Goal: Task Accomplishment & Management: Use online tool/utility

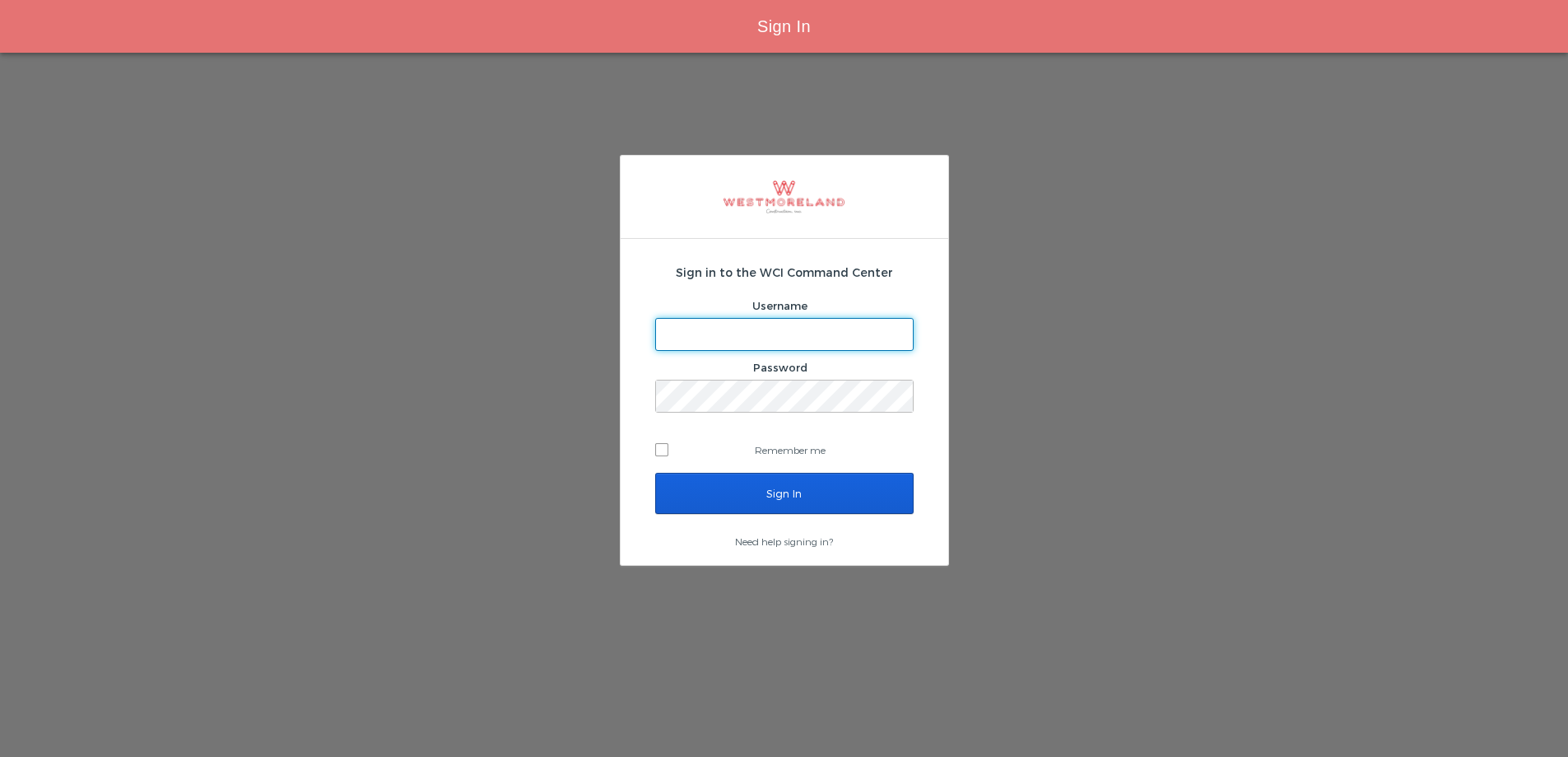
type input "thager@westmoreland.nyc"
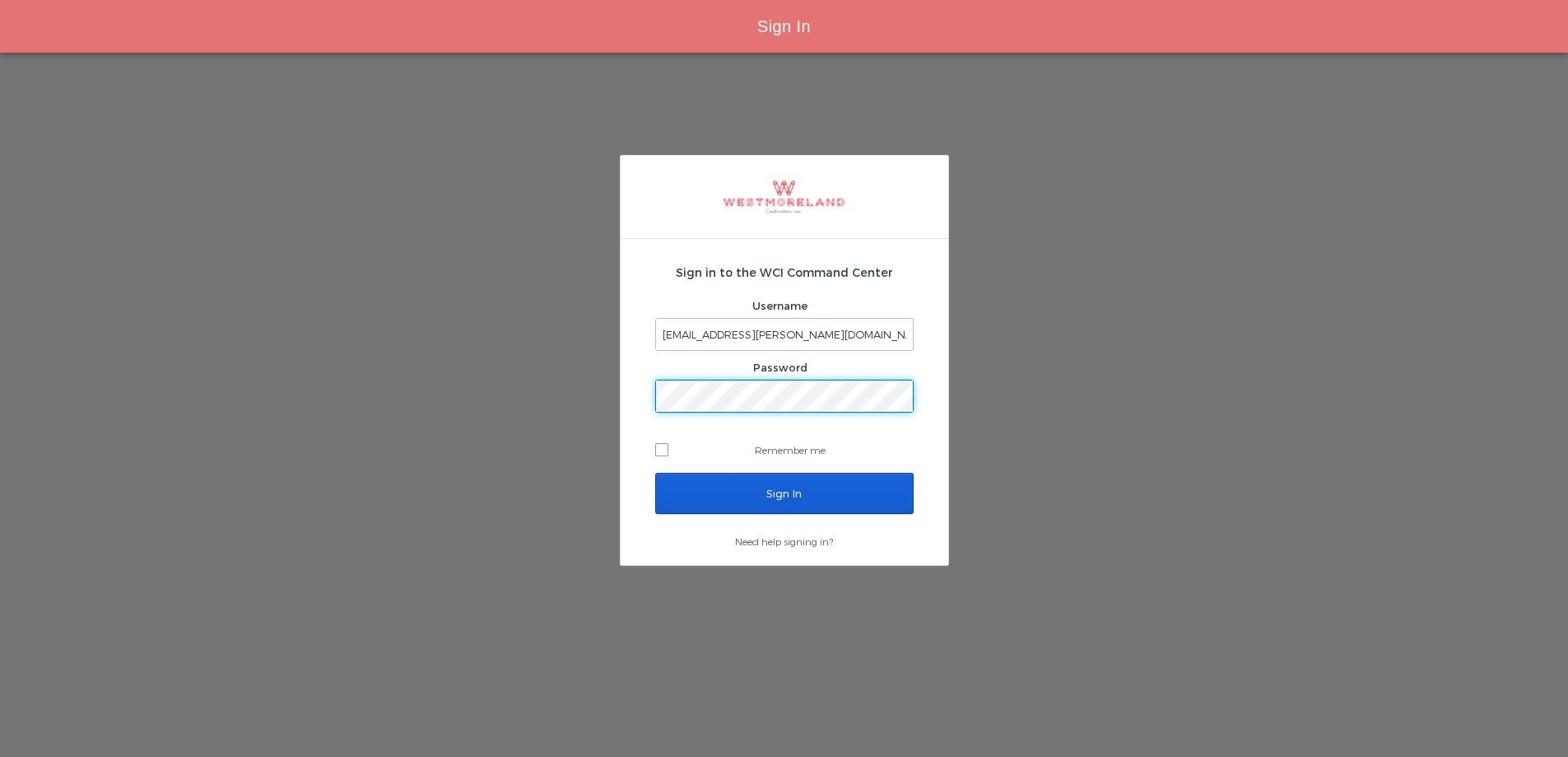
click at [582, 418] on div "Sign in to the WCI Command Center Username thager@westmoreland.nyc Password Rem…" at bounding box center [784, 360] width 1568 height 412
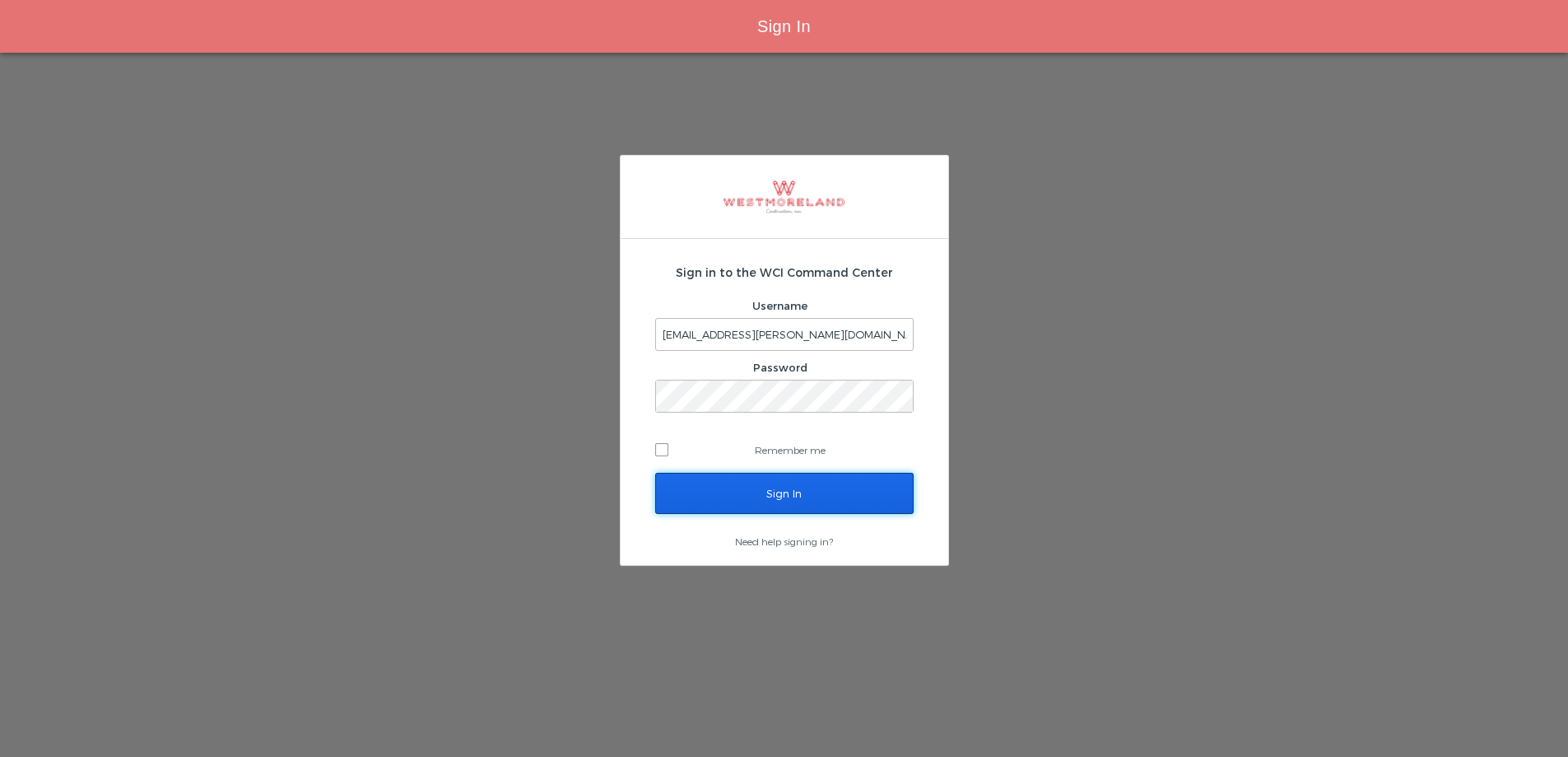
click at [717, 498] on input "Sign In" at bounding box center [784, 493] width 259 height 41
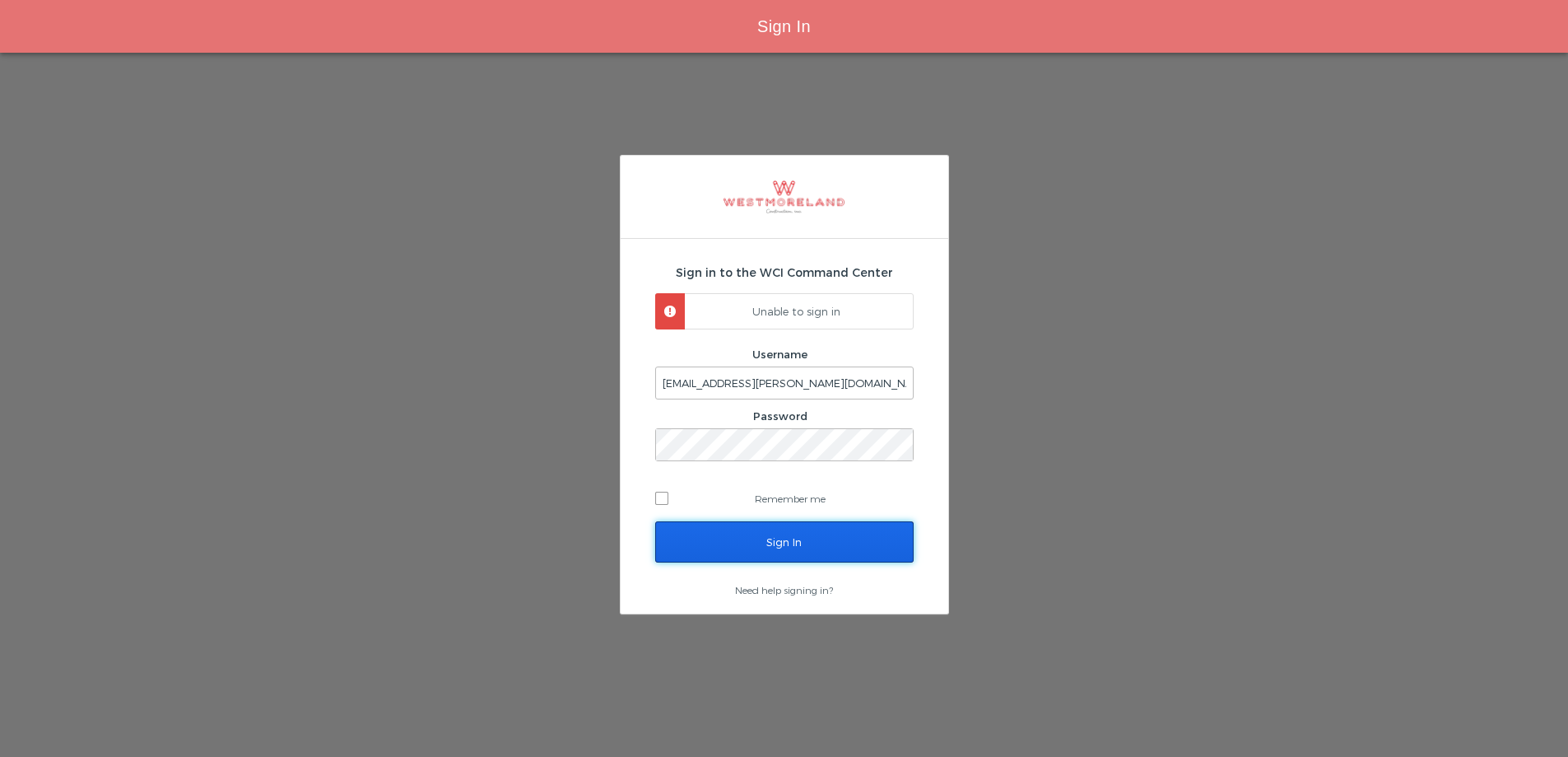
click at [740, 533] on input "Sign In" at bounding box center [784, 542] width 259 height 41
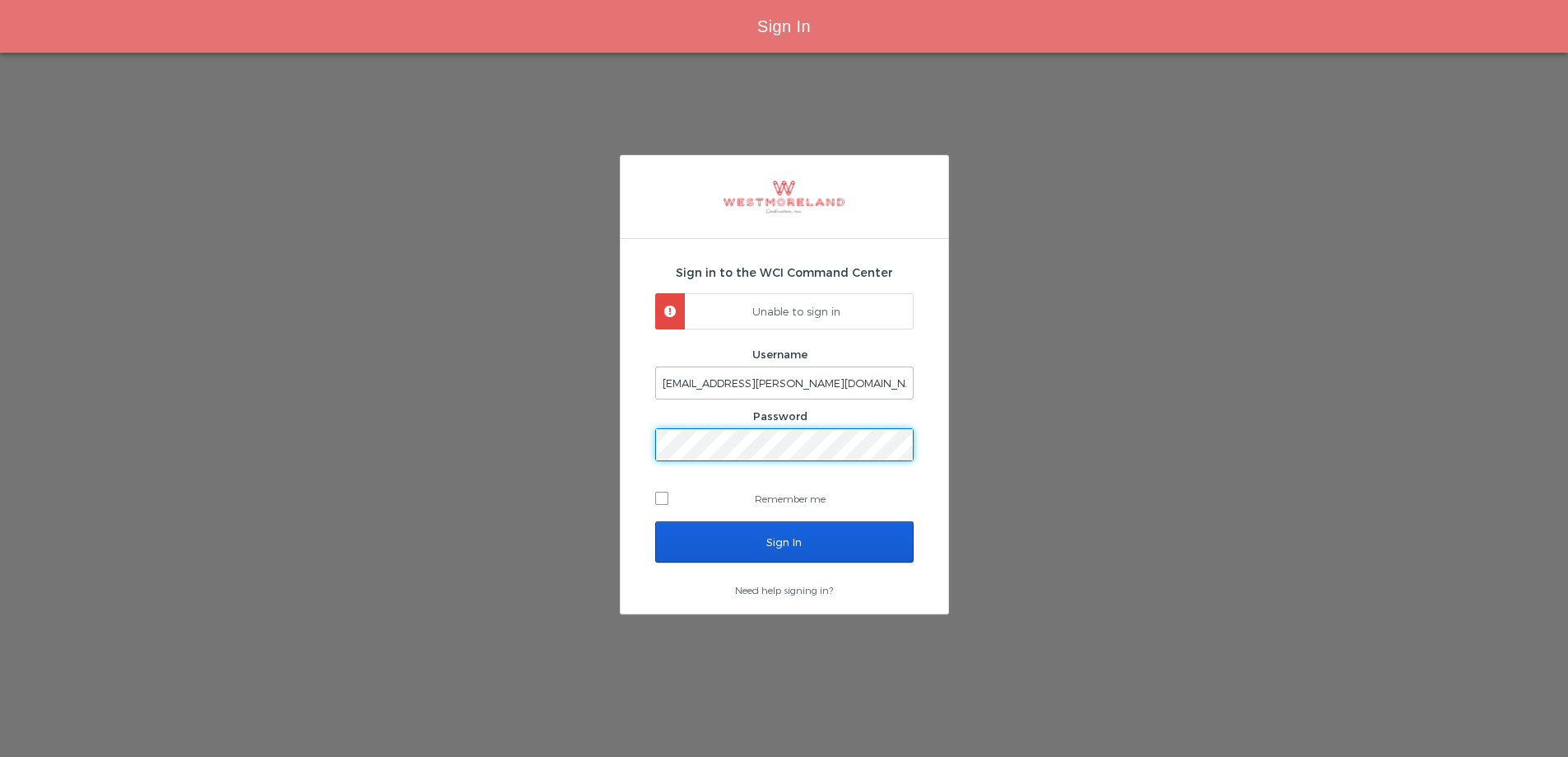
click at [563, 458] on div "Sign in to the WCI Command Center Unable to sign in Username thager@westmorelan…" at bounding box center [784, 385] width 1568 height 460
click at [702, 495] on label "Remember me" at bounding box center [784, 498] width 259 height 25
click at [666, 495] on input "Remember me" at bounding box center [661, 497] width 11 height 11
checkbox input "true"
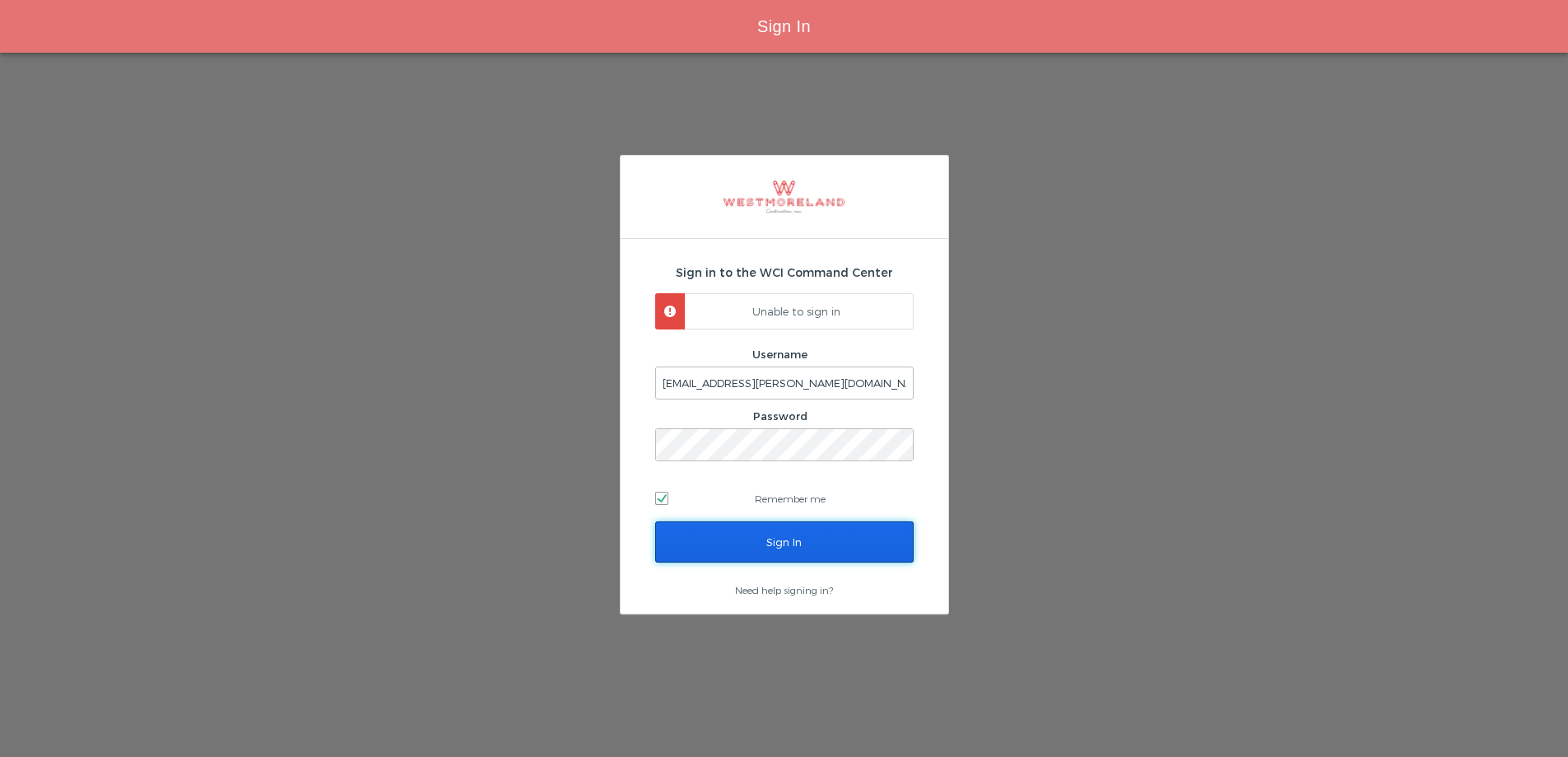
click at [784, 545] on input "Sign In" at bounding box center [784, 542] width 259 height 41
click at [729, 541] on input "Sign In" at bounding box center [784, 542] width 259 height 41
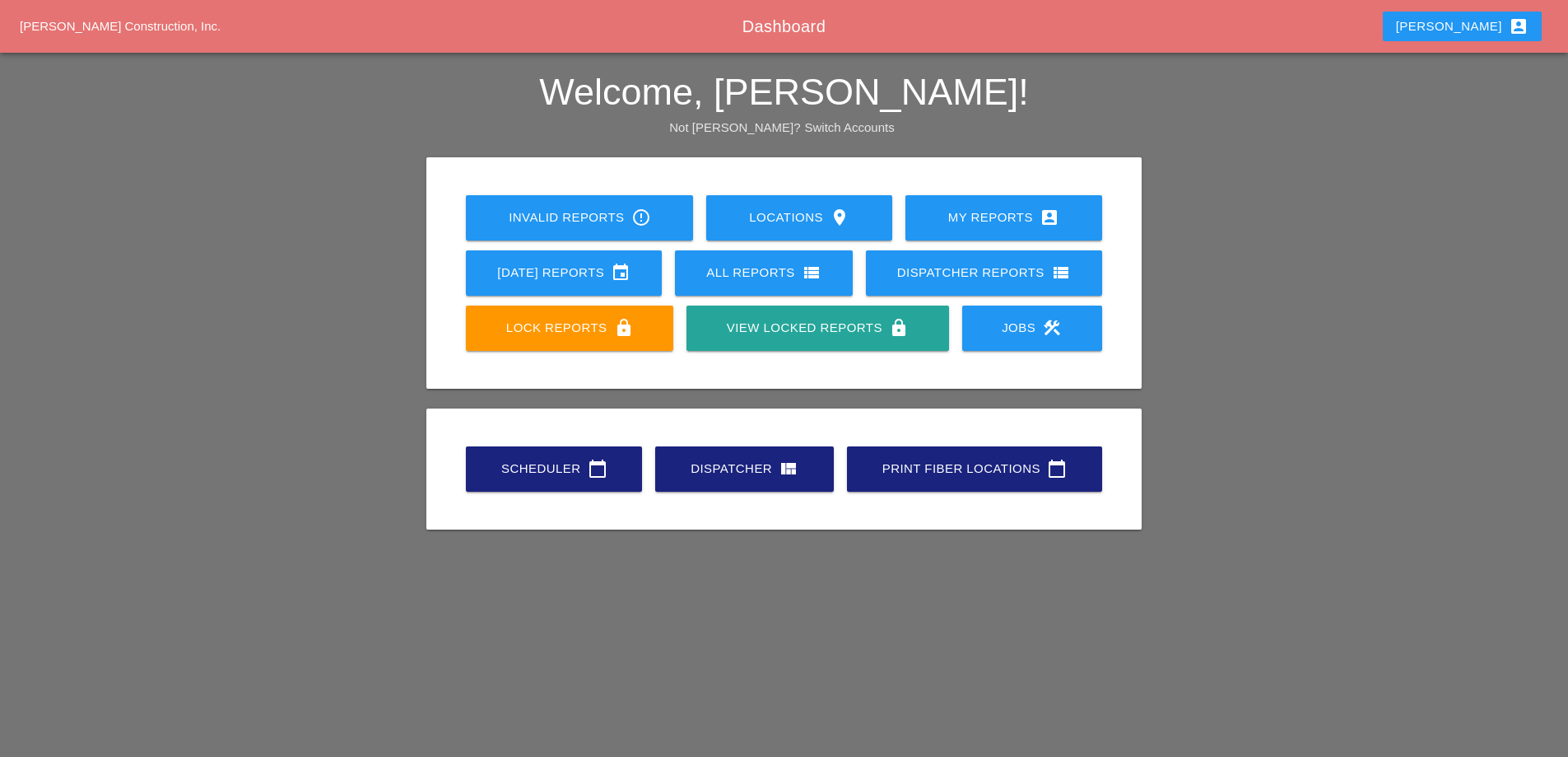
click at [1479, 28] on div "Theresa account_box" at bounding box center [1463, 26] width 132 height 20
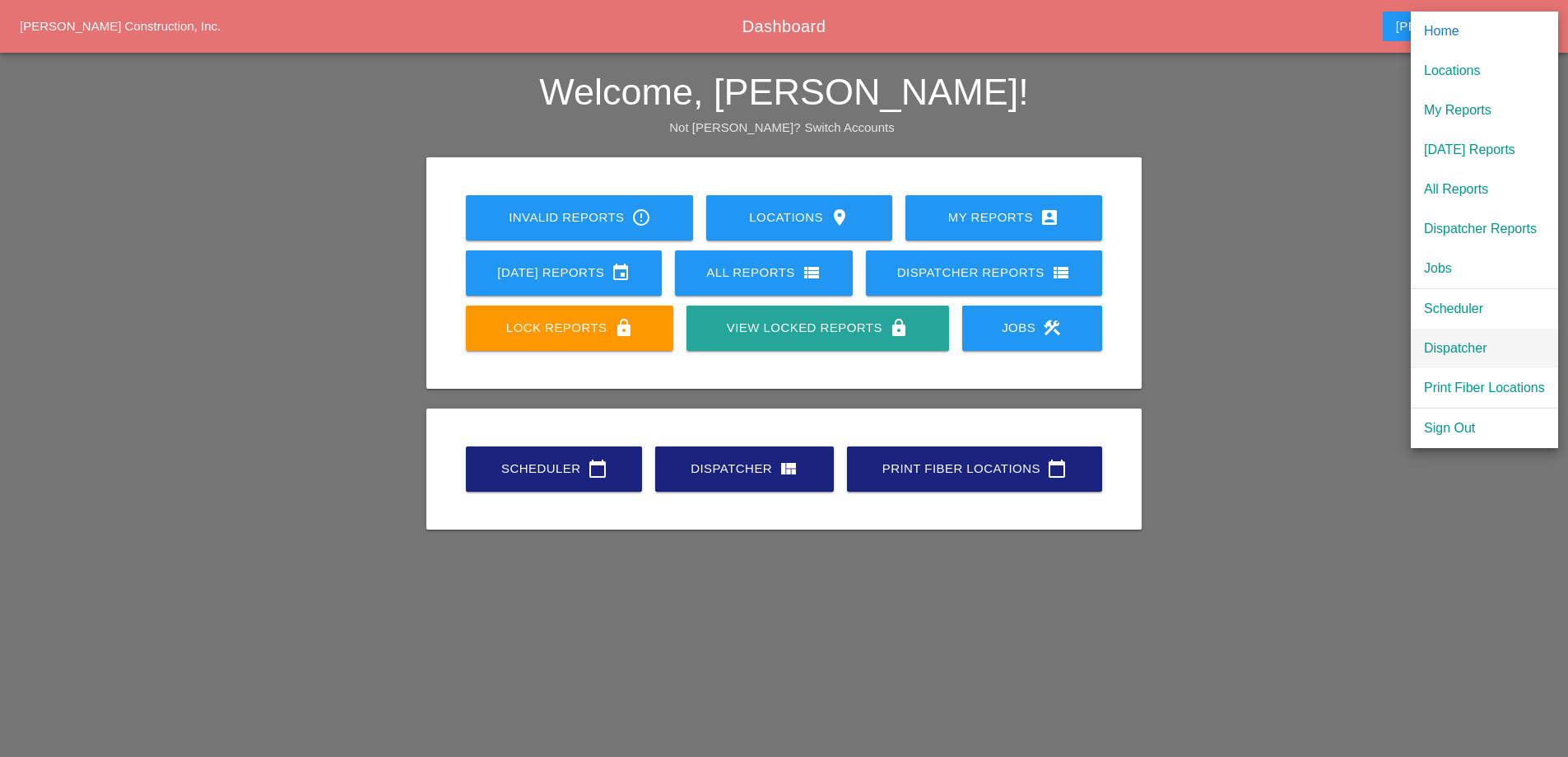
click at [1467, 341] on div "Dispatcher" at bounding box center [1485, 348] width 121 height 20
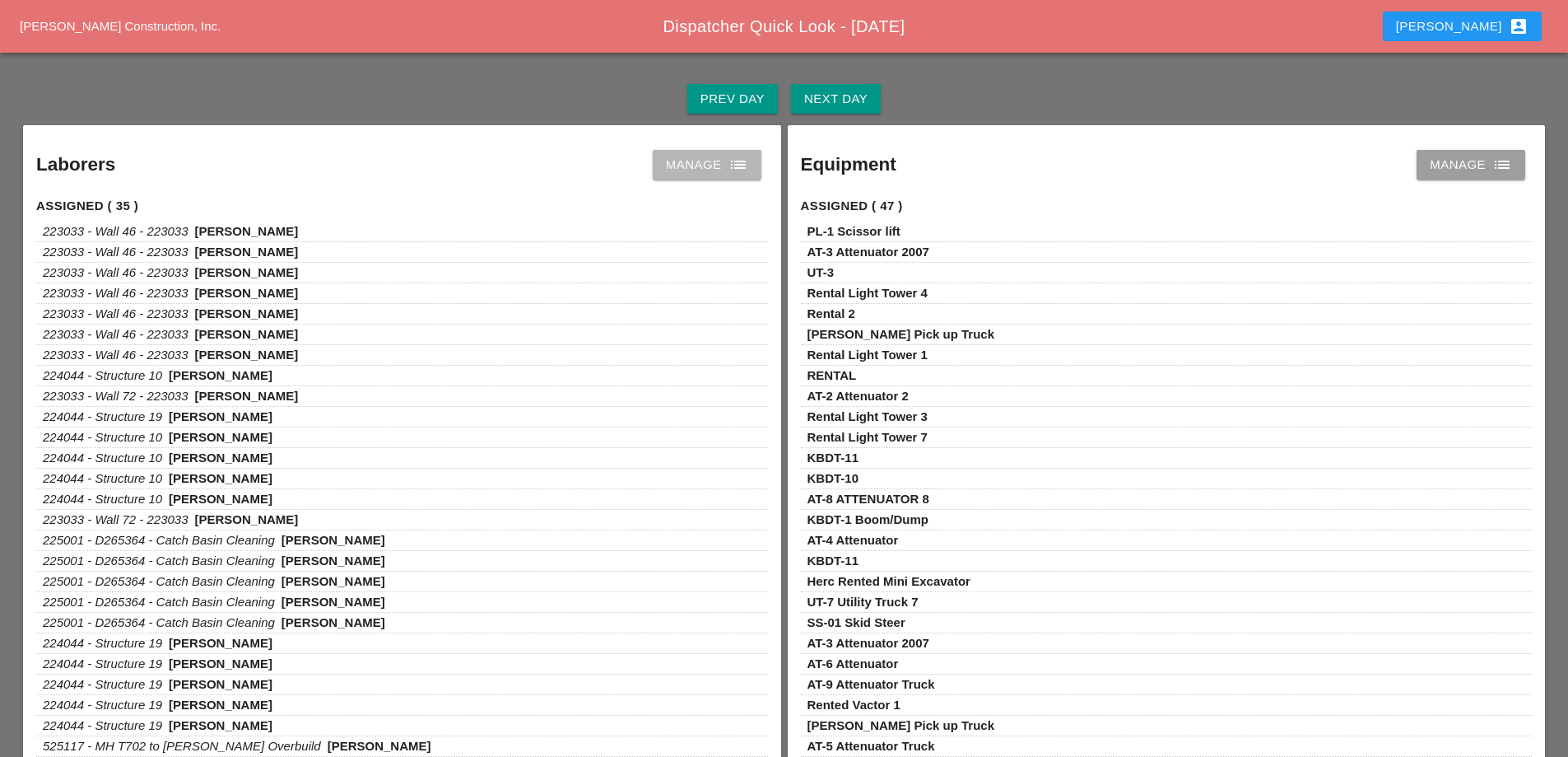
click at [725, 174] on div "Manage list" at bounding box center [707, 164] width 82 height 20
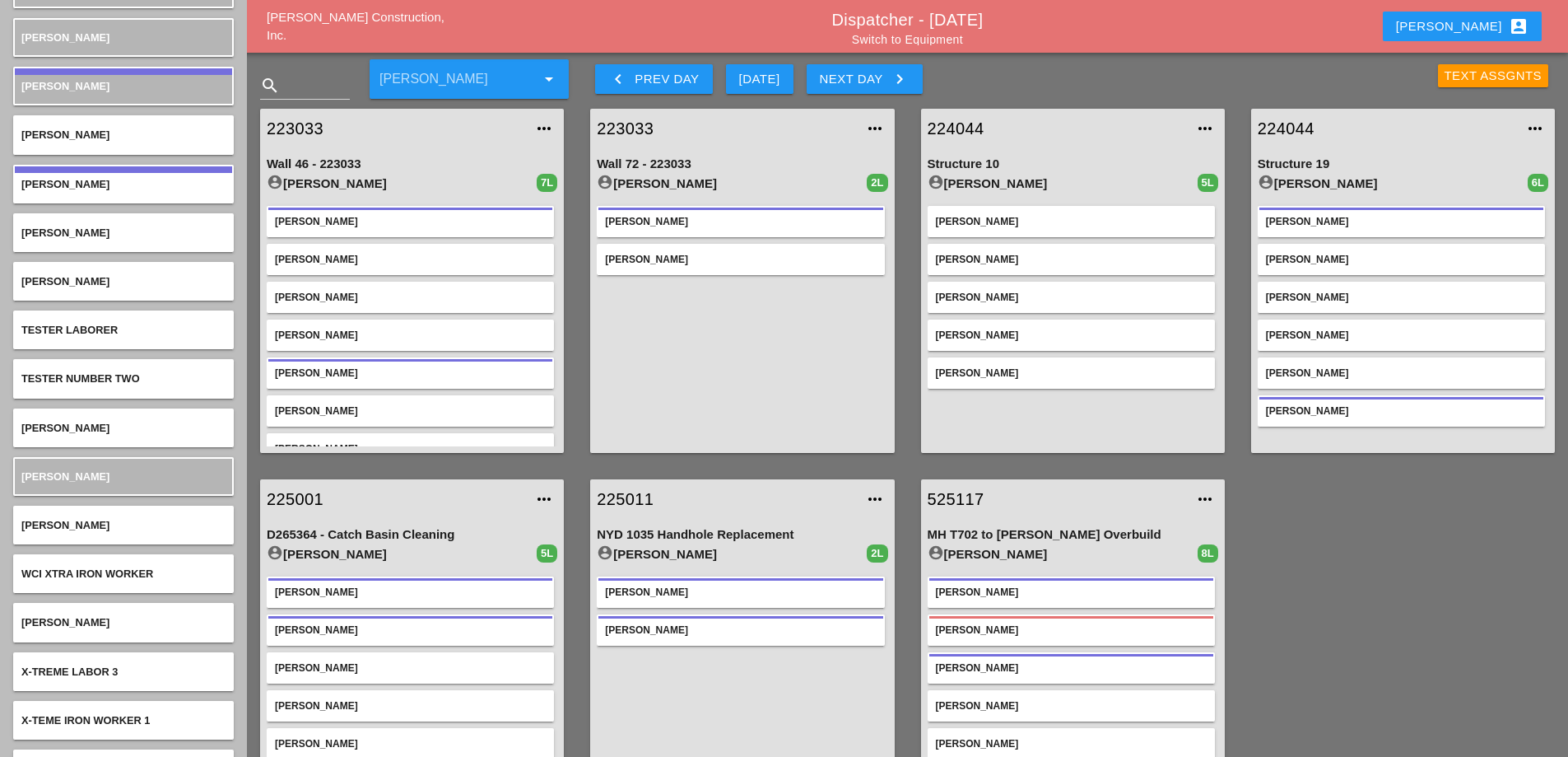
scroll to position [6014, 0]
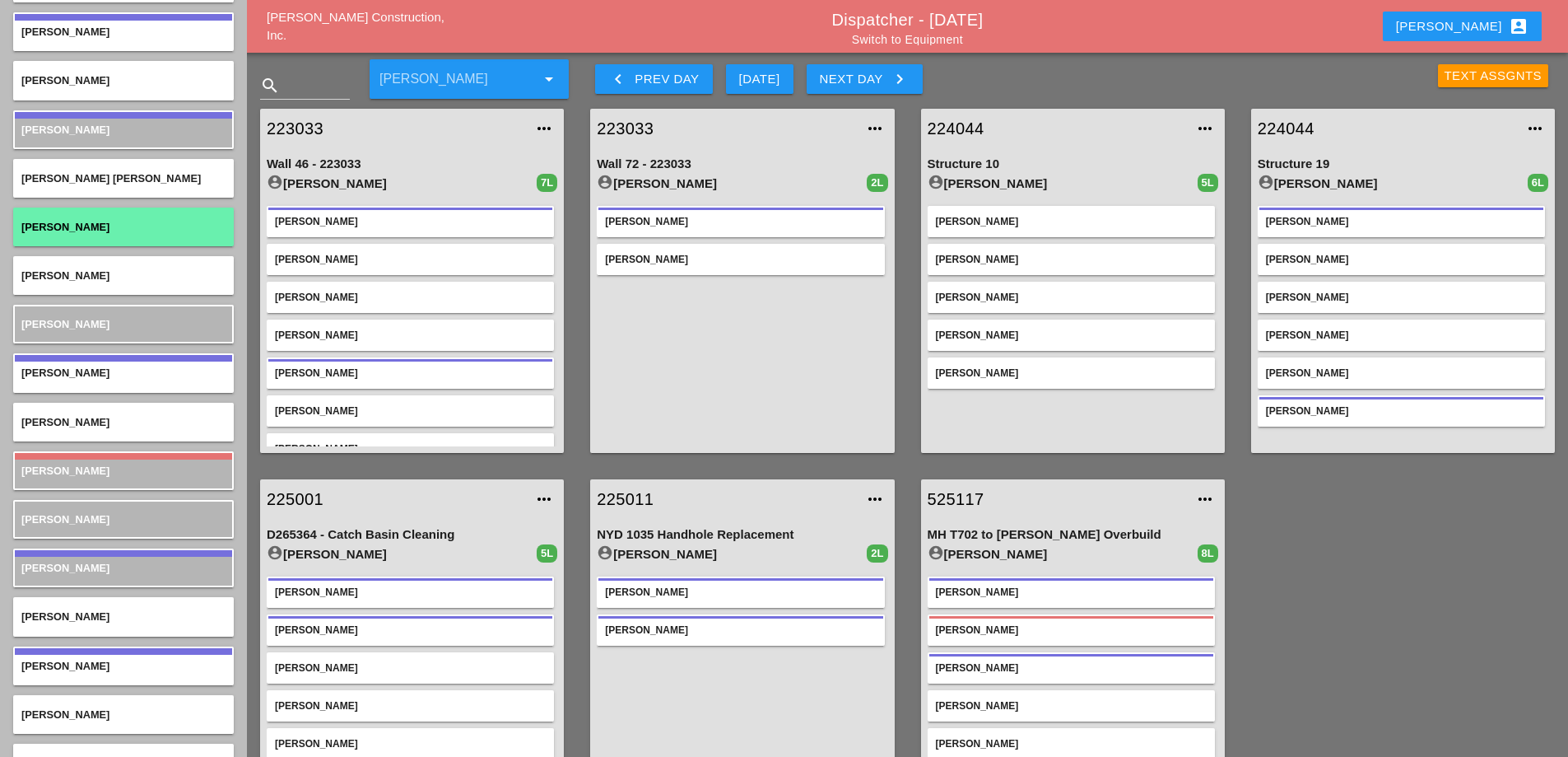
scroll to position [5766, 0]
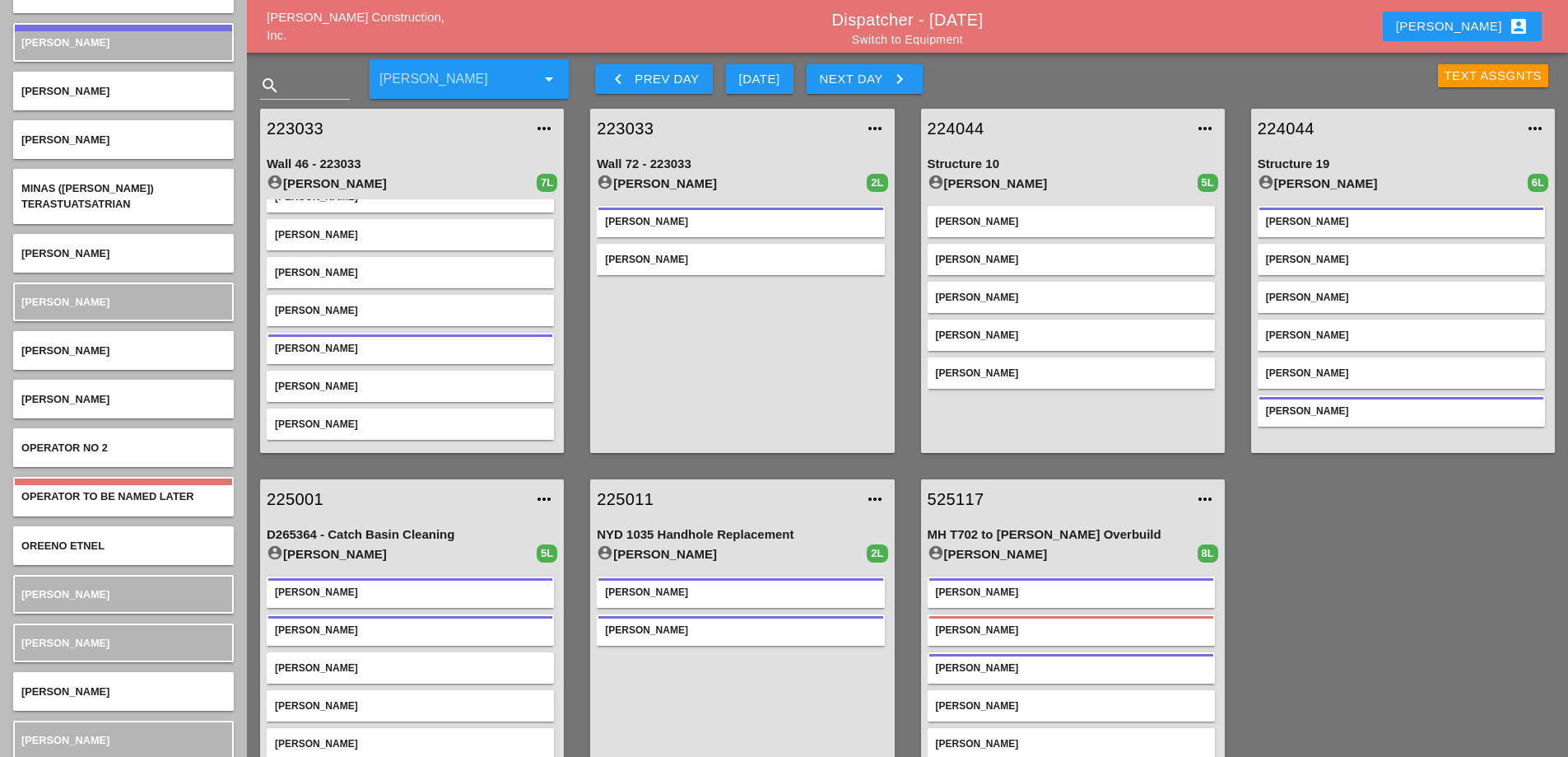
scroll to position [4449, 0]
